Goal: Transaction & Acquisition: Purchase product/service

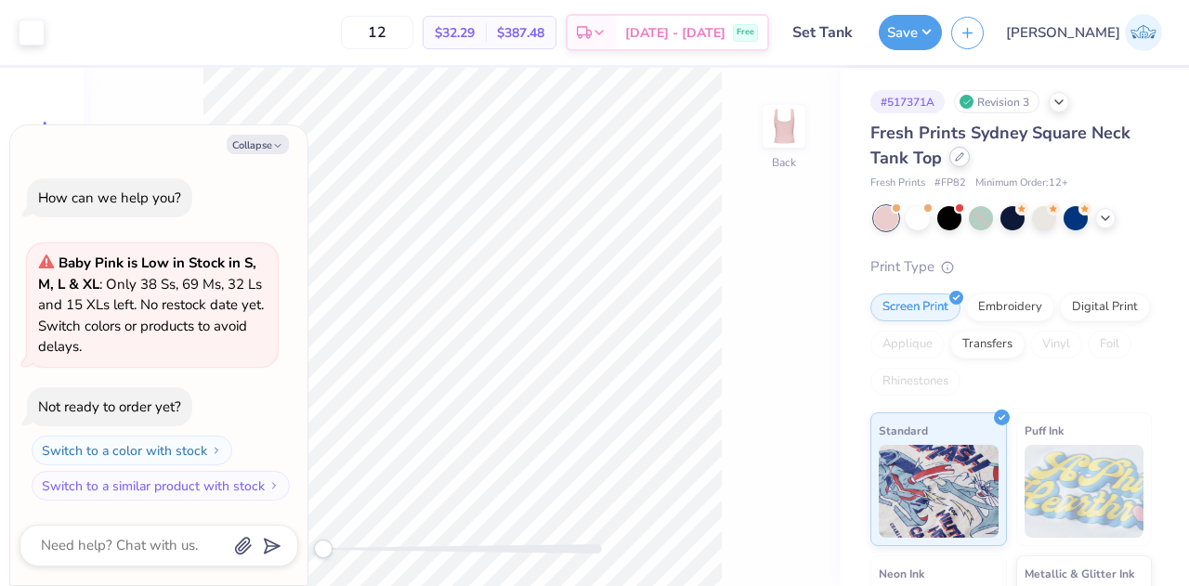
click at [963, 154] on div at bounding box center [959, 157] width 20 height 20
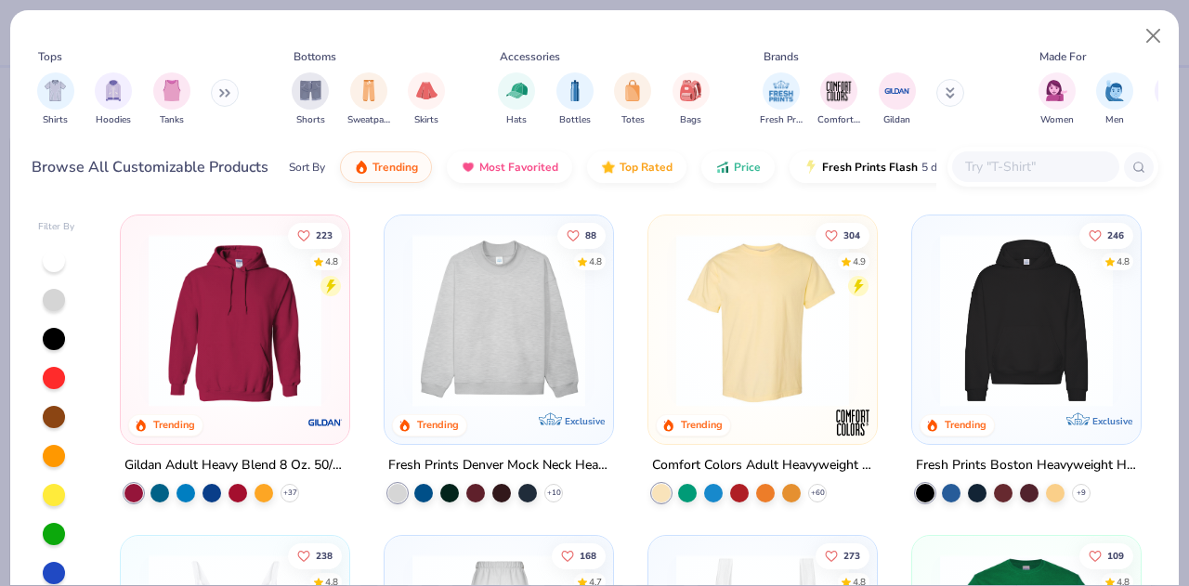
click at [1034, 160] on input "text" at bounding box center [1034, 166] width 143 height 21
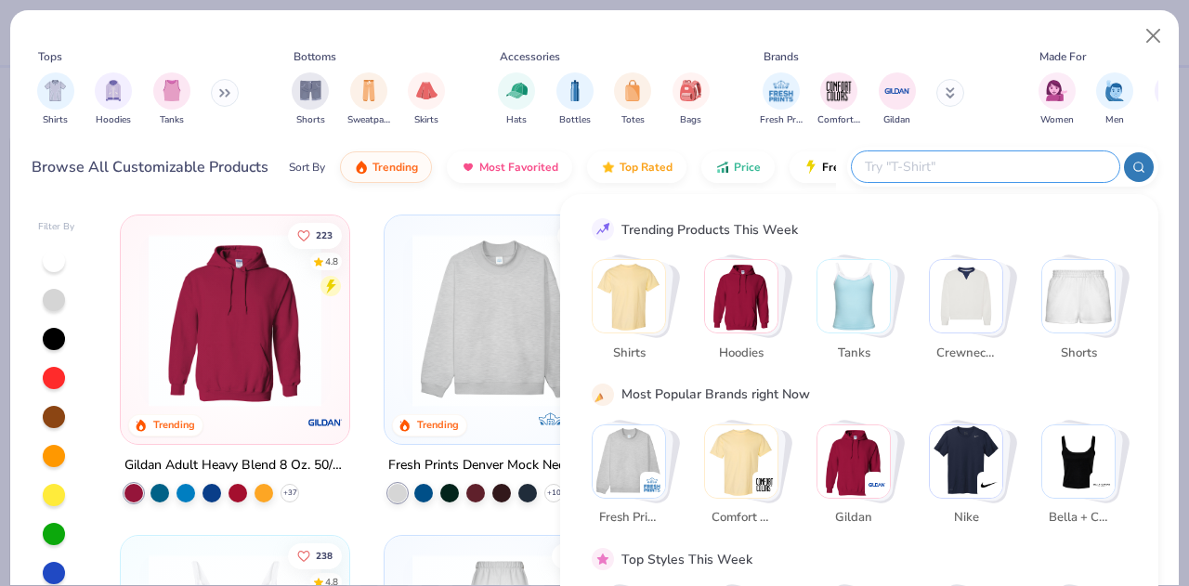
click at [726, 305] on img "Stack Card Button Hoodies" at bounding box center [741, 296] width 72 height 72
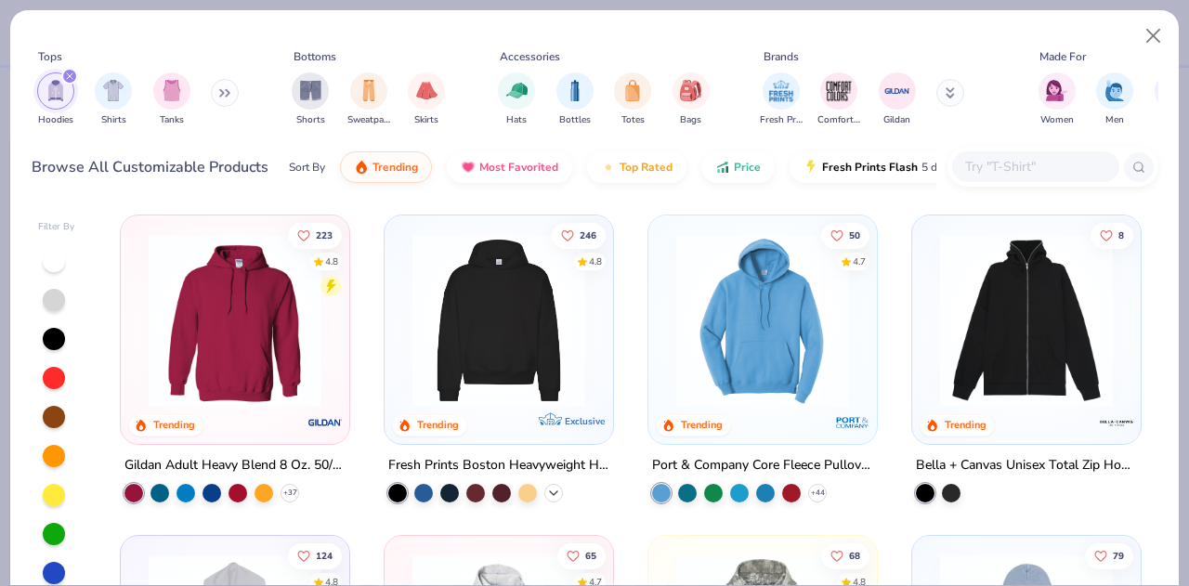
click at [547, 490] on icon at bounding box center [553, 493] width 15 height 15
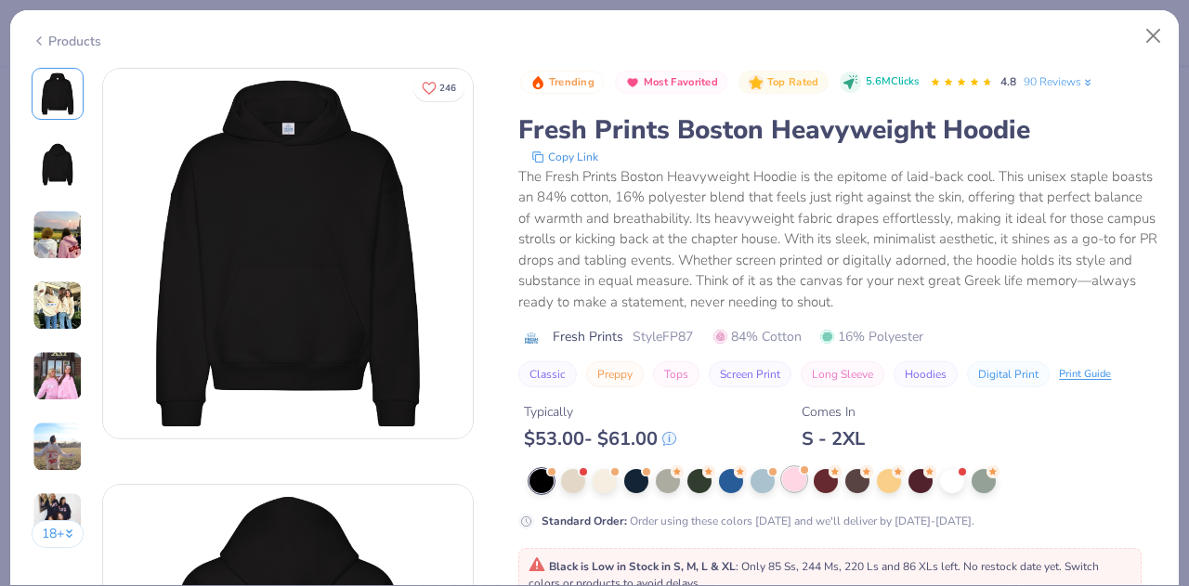
click at [797, 480] on div at bounding box center [794, 479] width 24 height 24
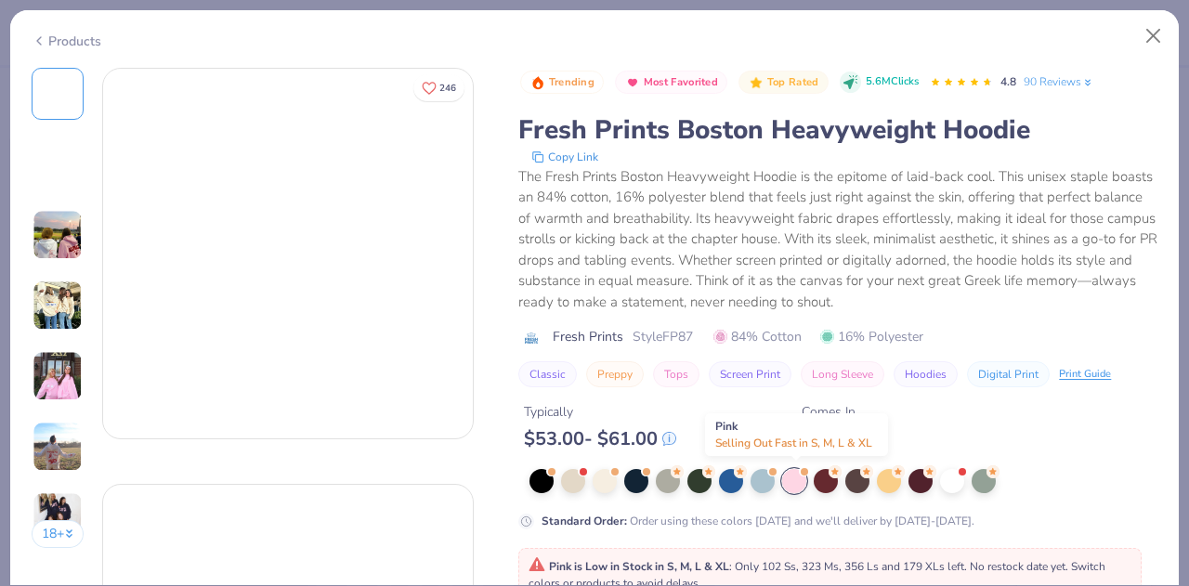
type textarea "x"
